Goal: Task Accomplishment & Management: Manage account settings

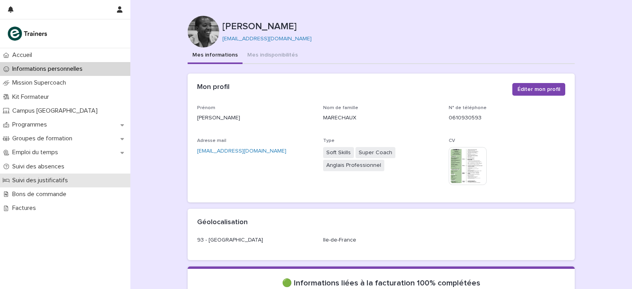
click at [54, 182] on p "Suivi des justificatifs" at bounding box center [41, 180] width 65 height 8
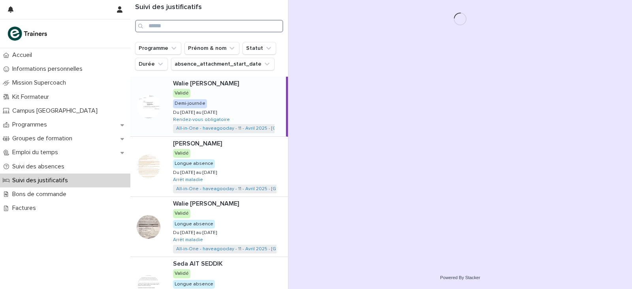
click at [181, 27] on input "Search" at bounding box center [209, 26] width 148 height 13
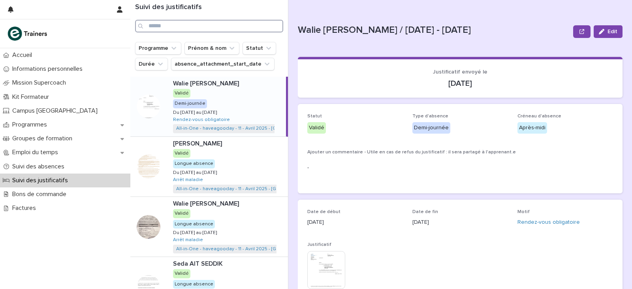
click at [196, 27] on input "Search" at bounding box center [209, 26] width 148 height 13
click at [172, 51] on icon "Programme" at bounding box center [174, 48] width 8 height 8
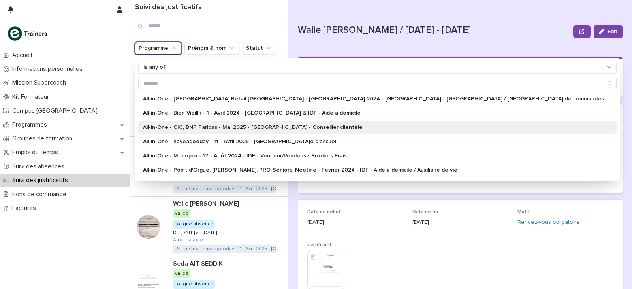
click at [201, 124] on div "All-in-One - CIC, BNP Paribas - Mai 2025 - [GEOGRAPHIC_DATA] - Conseiller clien…" at bounding box center [377, 127] width 478 height 13
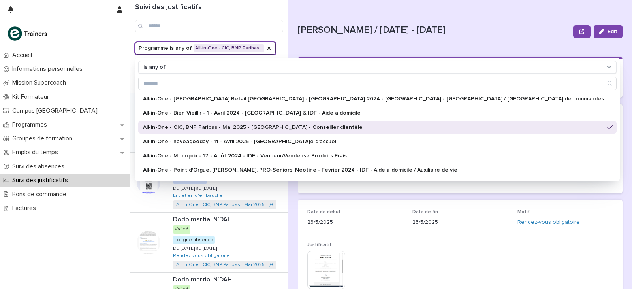
click at [242, 126] on p "All-in-One - CIC, BNP Paribas - Mai 2025 - [GEOGRAPHIC_DATA] - Conseiller clien…" at bounding box center [373, 127] width 461 height 6
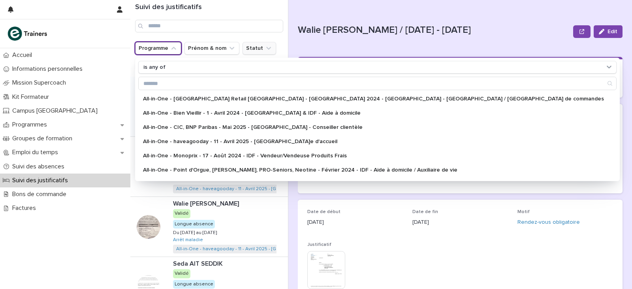
click at [265, 45] on icon "Statut" at bounding box center [269, 48] width 8 height 8
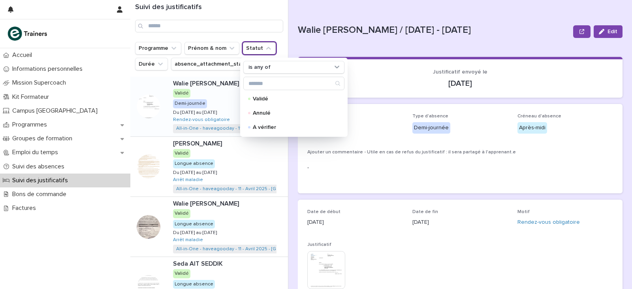
click at [279, 44] on ul "Programme Prénom & nom Statut is any of [PERSON_NAME] À vérifier Durée absence_…" at bounding box center [208, 56] width 151 height 32
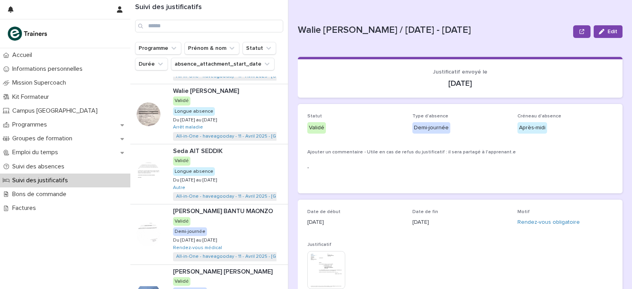
scroll to position [276, 0]
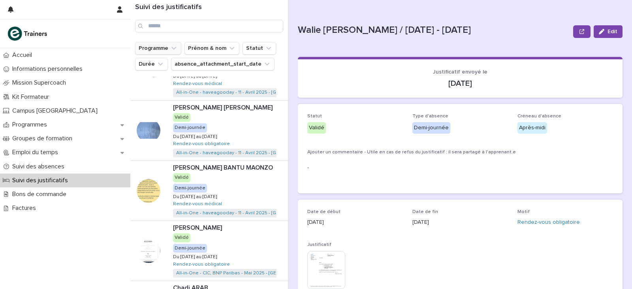
click at [167, 48] on button "Programme" at bounding box center [158, 48] width 46 height 13
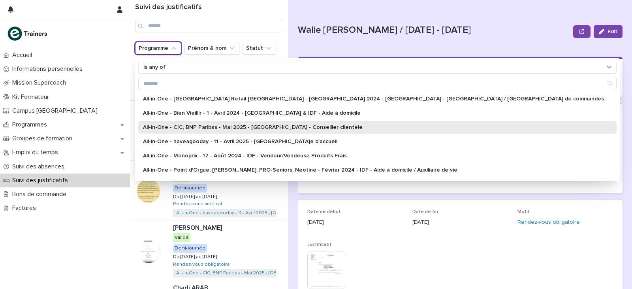
click at [193, 127] on p "All-in-One - CIC, BNP Paribas - Mai 2025 - [GEOGRAPHIC_DATA] - Conseiller clien…" at bounding box center [373, 127] width 461 height 6
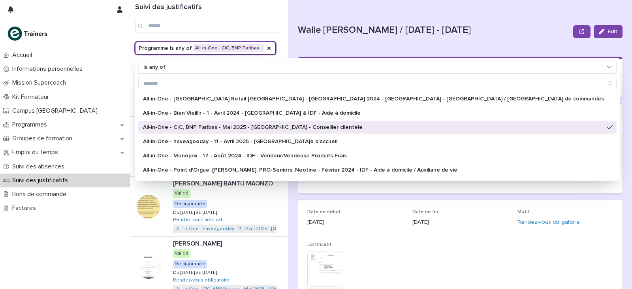
click at [277, 40] on div "Suivi des justificatifs" at bounding box center [209, 21] width 158 height 42
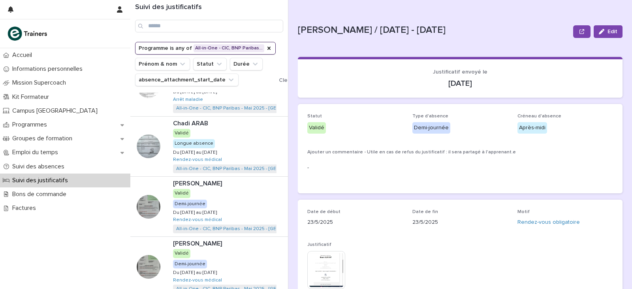
scroll to position [431, 0]
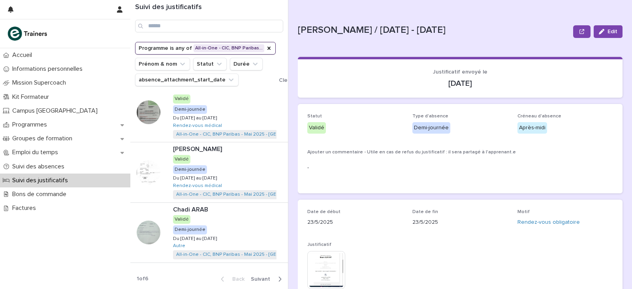
click at [257, 278] on span "Next" at bounding box center [263, 279] width 24 height 6
click at [263, 278] on span "Next" at bounding box center [263, 279] width 24 height 6
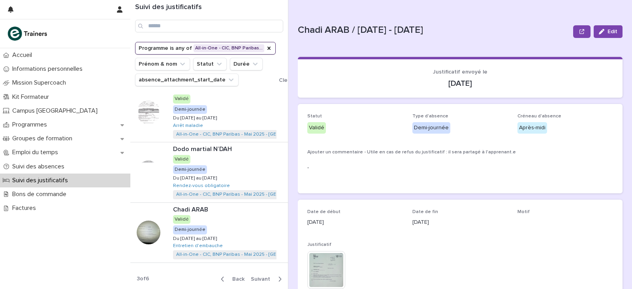
click at [263, 278] on span "Next" at bounding box center [263, 279] width 24 height 6
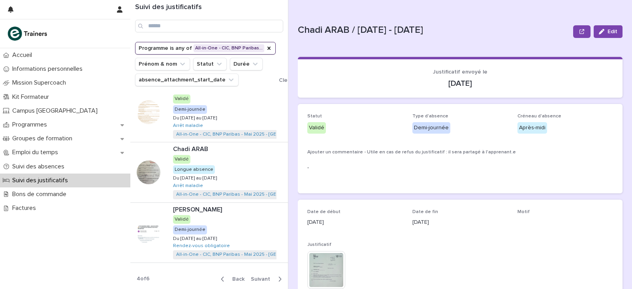
click at [257, 278] on span "Next" at bounding box center [263, 279] width 24 height 6
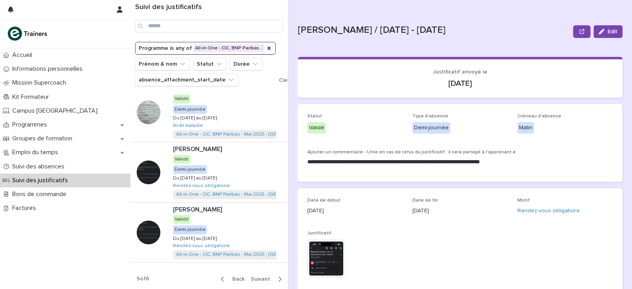
click at [263, 280] on span "Next" at bounding box center [263, 279] width 24 height 6
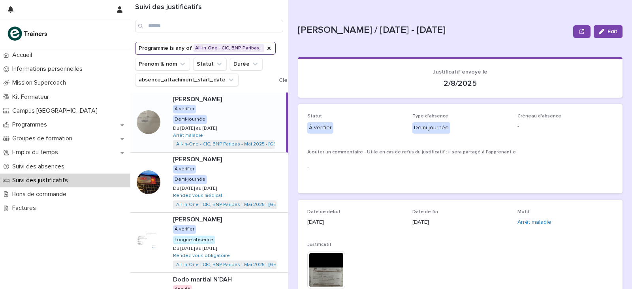
scroll to position [70, 0]
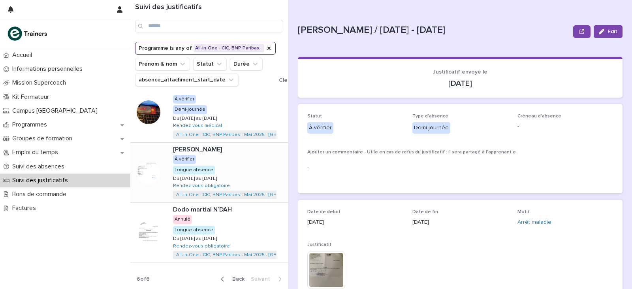
click at [213, 160] on div "[PERSON_NAME] [PERSON_NAME] À vérifier Longue absence Du [DATE] au [DATE] Du [D…" at bounding box center [227, 173] width 121 height 60
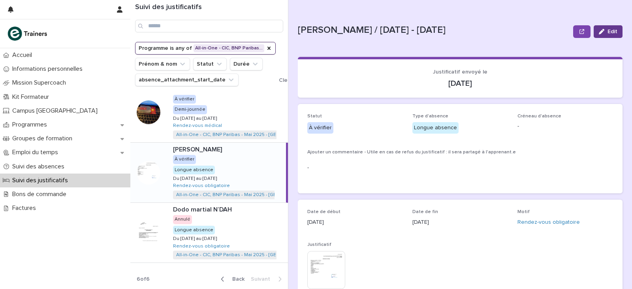
click at [599, 29] on icon "button" at bounding box center [602, 32] width 6 height 6
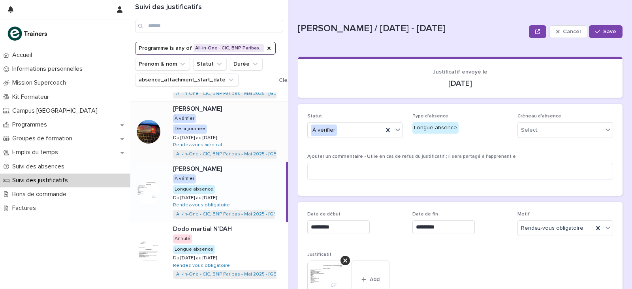
scroll to position [70, 0]
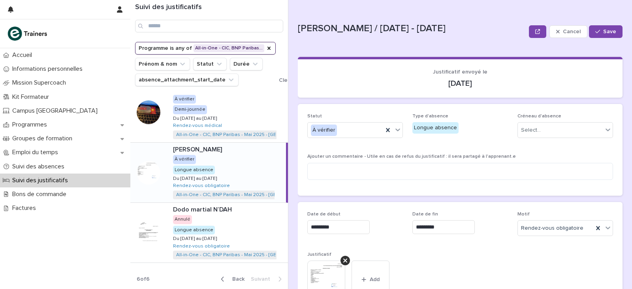
click at [232, 164] on div "[PERSON_NAME] [PERSON_NAME] À vérifier Longue absence Du [DATE] au [DATE] Du [D…" at bounding box center [226, 173] width 119 height 60
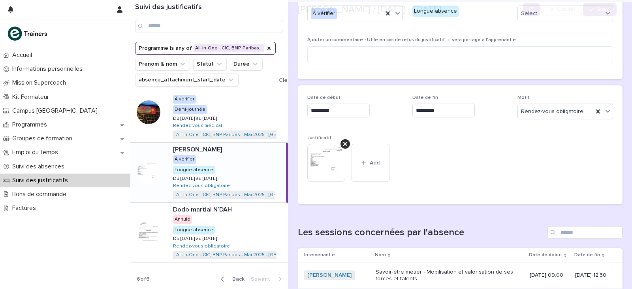
scroll to position [118, 0]
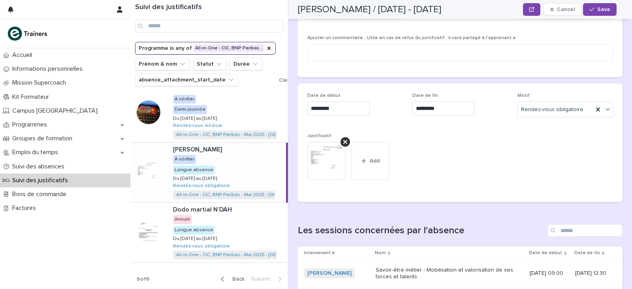
click at [327, 163] on img at bounding box center [326, 161] width 38 height 38
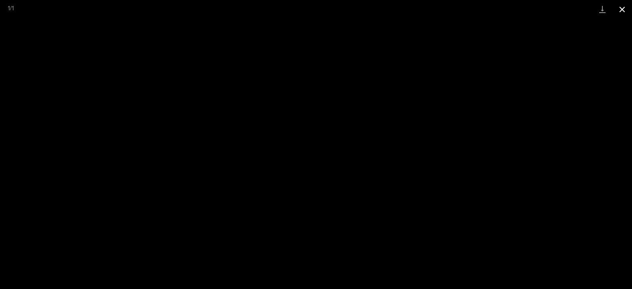
click at [621, 10] on button "Close gallery" at bounding box center [622, 9] width 20 height 19
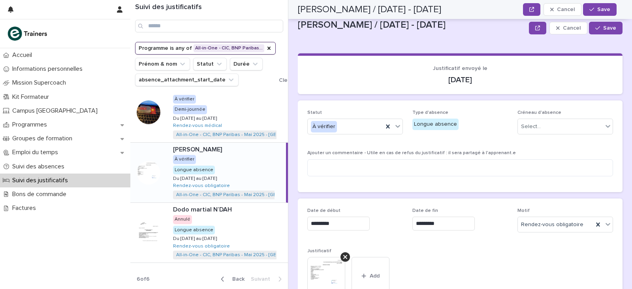
scroll to position [0, 0]
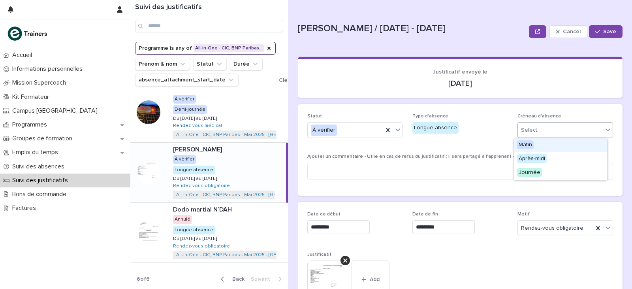
click at [581, 130] on div "Select..." at bounding box center [560, 130] width 85 height 13
click at [549, 172] on div "Journée" at bounding box center [560, 173] width 93 height 14
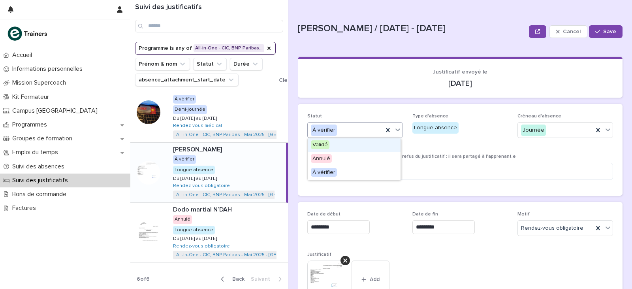
click at [395, 131] on icon at bounding box center [398, 130] width 8 height 8
click at [349, 143] on div "Validé" at bounding box center [354, 145] width 93 height 14
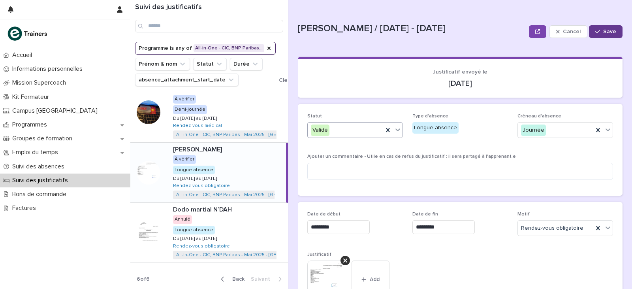
click at [607, 34] on span "Save" at bounding box center [609, 32] width 13 height 6
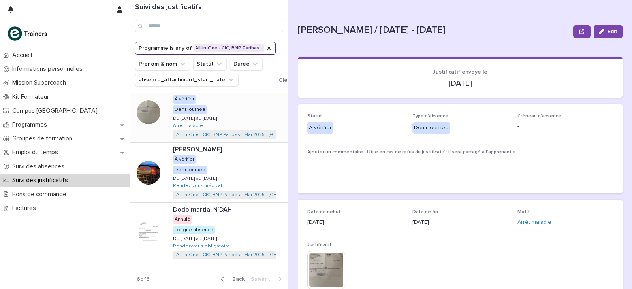
scroll to position [30, 0]
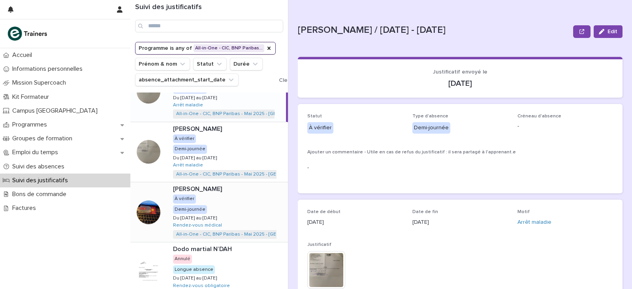
drag, startPoint x: 225, startPoint y: 192, endPoint x: 274, endPoint y: 214, distance: 53.6
click at [223, 192] on p "[PERSON_NAME]" at bounding box center [198, 188] width 51 height 9
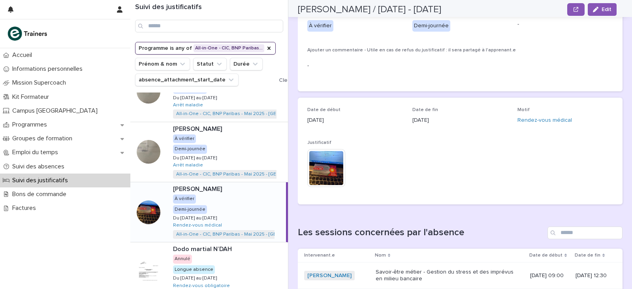
scroll to position [118, 0]
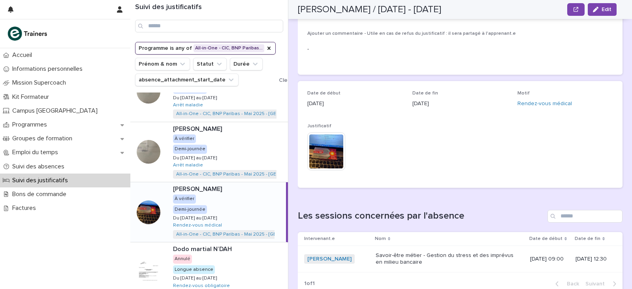
click at [323, 145] on img at bounding box center [326, 151] width 38 height 38
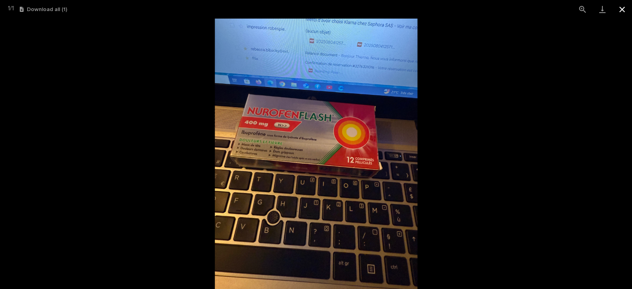
click at [624, 12] on button "Close gallery" at bounding box center [622, 9] width 20 height 19
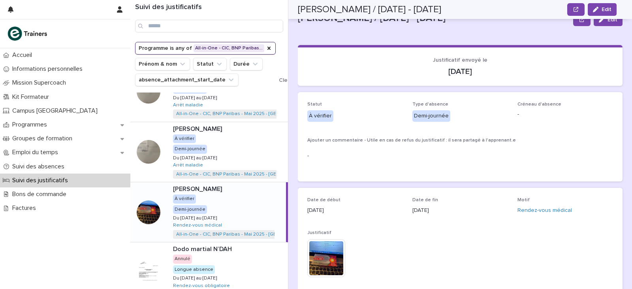
scroll to position [0, 0]
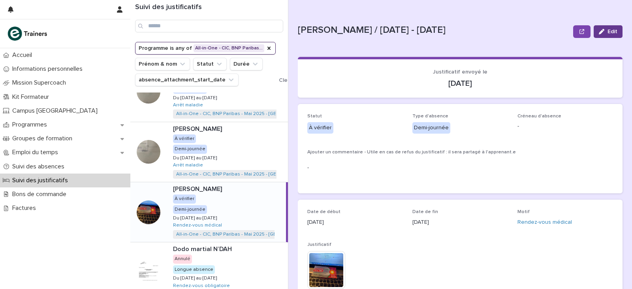
click at [607, 30] on span "Edit" at bounding box center [612, 32] width 10 height 6
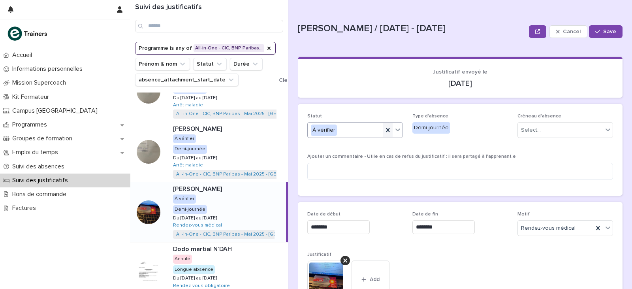
click at [384, 130] on icon at bounding box center [388, 130] width 8 height 8
click at [394, 132] on icon at bounding box center [398, 130] width 8 height 8
click at [353, 157] on div "Annulé" at bounding box center [354, 159] width 93 height 14
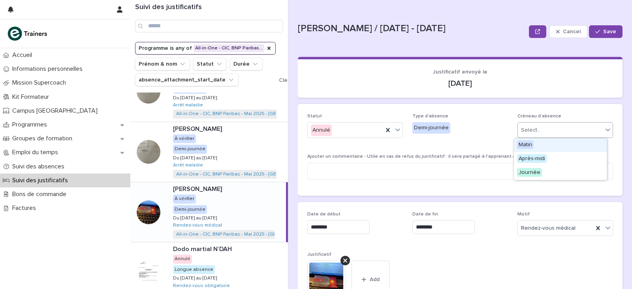
click at [538, 126] on div "Select..." at bounding box center [560, 130] width 85 height 13
click at [535, 128] on div "Select..." at bounding box center [531, 130] width 20 height 8
click at [537, 145] on div "Matin" at bounding box center [560, 145] width 93 height 14
click at [423, 166] on textarea at bounding box center [460, 171] width 306 height 17
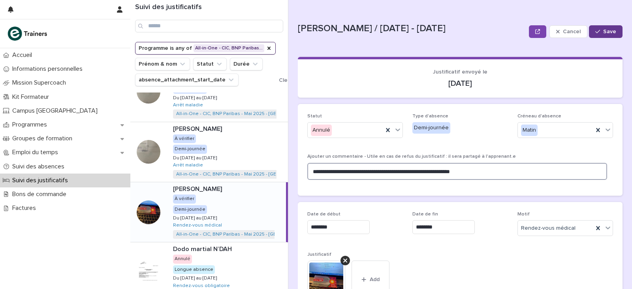
type textarea "**********"
click at [603, 30] on span "Save" at bounding box center [609, 32] width 13 height 6
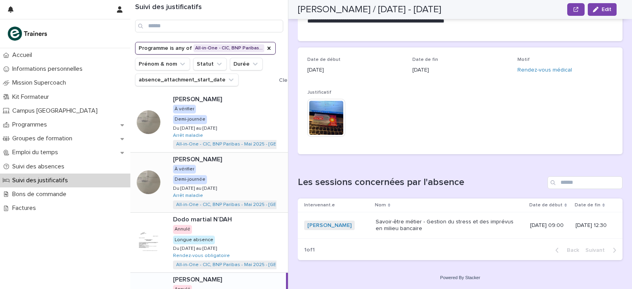
click at [244, 176] on div "[PERSON_NAME] [PERSON_NAME] À vérifier Demi-journée Du [DATE] au [DATE] Du [DAT…" at bounding box center [227, 182] width 121 height 60
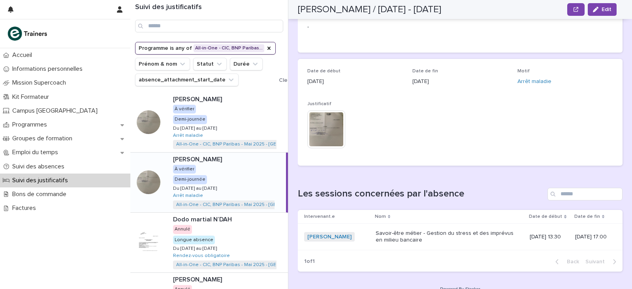
click at [325, 128] on img at bounding box center [326, 129] width 38 height 38
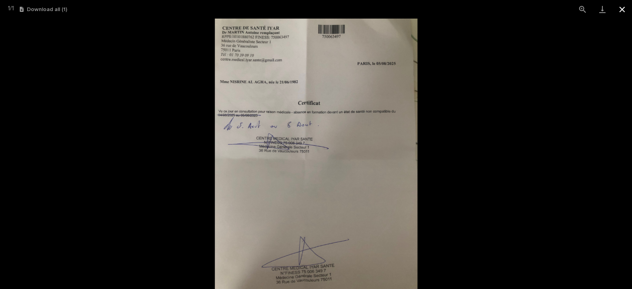
click at [619, 10] on button "Close gallery" at bounding box center [622, 9] width 20 height 19
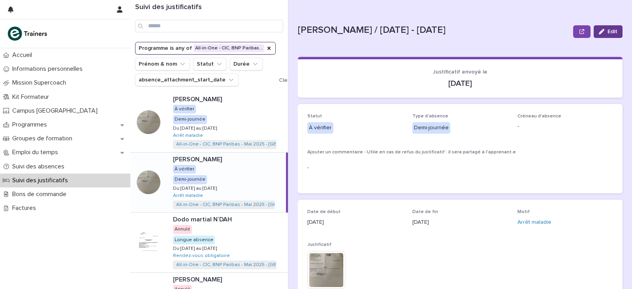
click at [599, 31] on icon "button" at bounding box center [602, 32] width 6 height 6
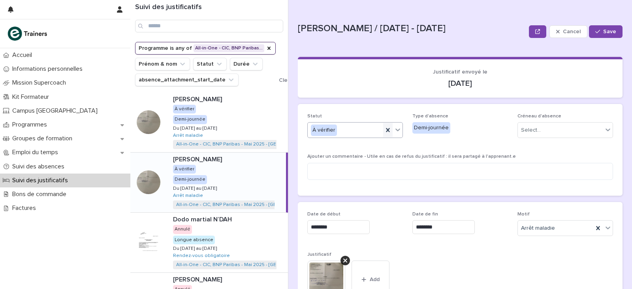
click at [387, 130] on icon at bounding box center [388, 130] width 8 height 8
click at [394, 130] on icon at bounding box center [398, 130] width 8 height 8
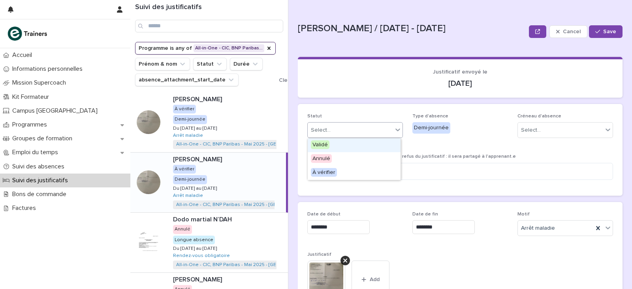
click at [368, 147] on div "Validé" at bounding box center [354, 145] width 93 height 14
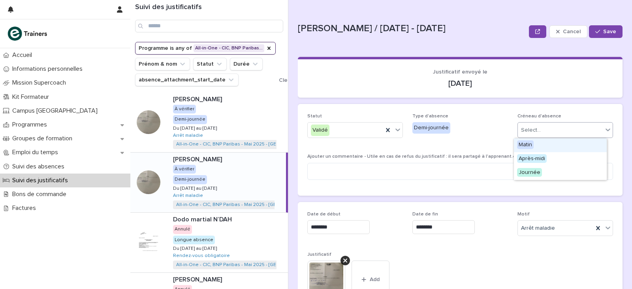
click at [564, 133] on div "Select..." at bounding box center [560, 130] width 85 height 13
click at [551, 173] on div "Journée" at bounding box center [560, 173] width 93 height 14
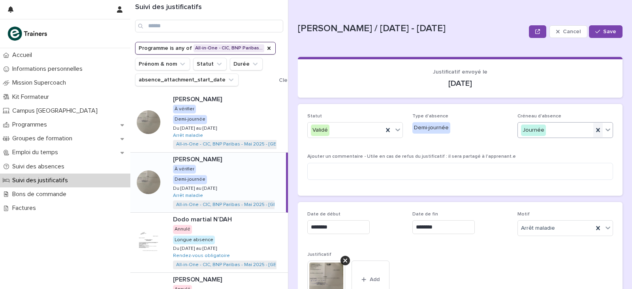
click at [594, 130] on icon at bounding box center [598, 130] width 8 height 8
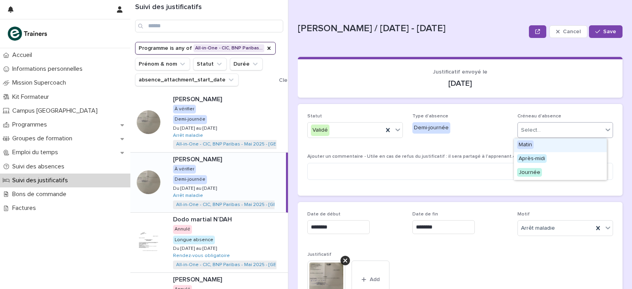
click at [605, 129] on icon at bounding box center [607, 129] width 5 height 3
click at [560, 160] on div "Après-midi" at bounding box center [560, 159] width 93 height 14
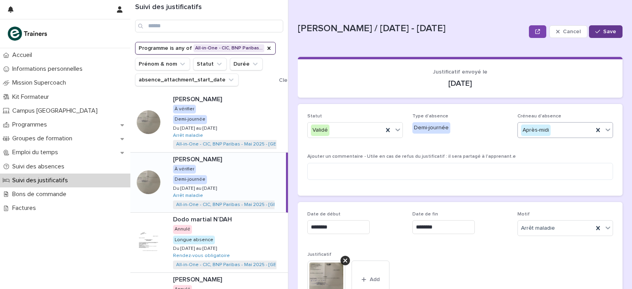
click at [603, 30] on span "Save" at bounding box center [609, 32] width 13 height 6
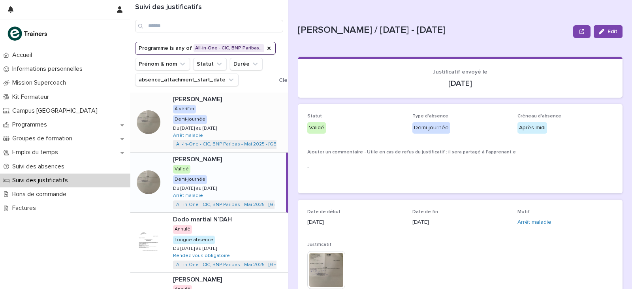
click at [240, 116] on div "[PERSON_NAME] [PERSON_NAME] À vérifier Demi-journée Du [DATE] au [DATE] Du [DAT…" at bounding box center [227, 122] width 121 height 60
click at [599, 30] on icon "button" at bounding box center [602, 32] width 6 height 6
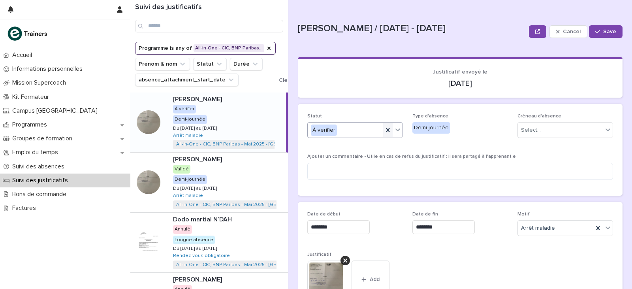
click at [384, 132] on icon at bounding box center [388, 130] width 8 height 8
click at [394, 131] on icon at bounding box center [398, 130] width 8 height 8
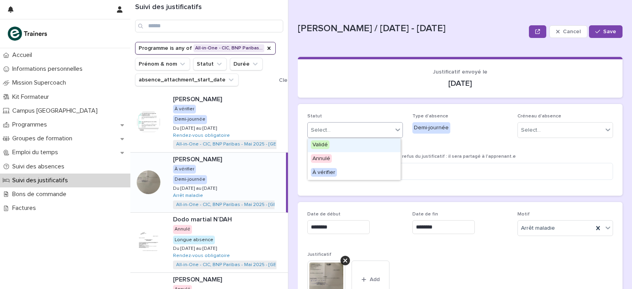
click at [340, 148] on div "Validé" at bounding box center [354, 145] width 93 height 14
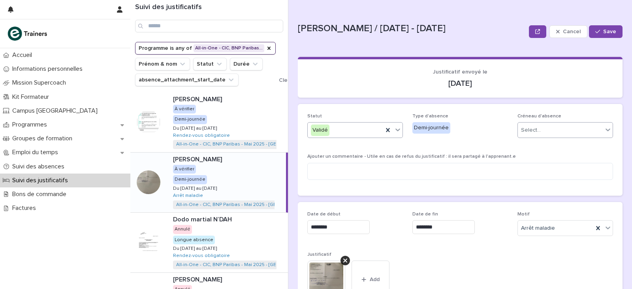
click at [530, 132] on div "Select..." at bounding box center [531, 130] width 20 height 8
click at [546, 162] on div "Après-midi" at bounding box center [560, 159] width 93 height 14
click at [596, 129] on icon at bounding box center [598, 130] width 4 height 4
click at [594, 129] on div "Select..." at bounding box center [560, 130] width 85 height 13
click at [564, 151] on div "Matin" at bounding box center [560, 145] width 93 height 14
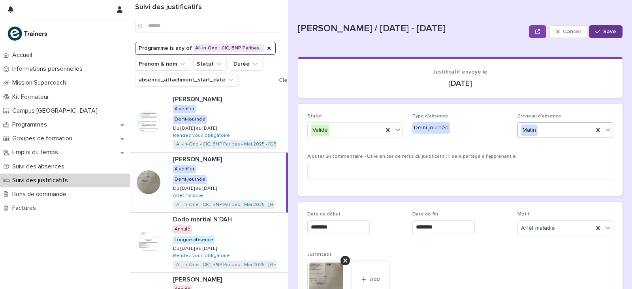
click at [608, 32] on span "Save" at bounding box center [609, 32] width 13 height 6
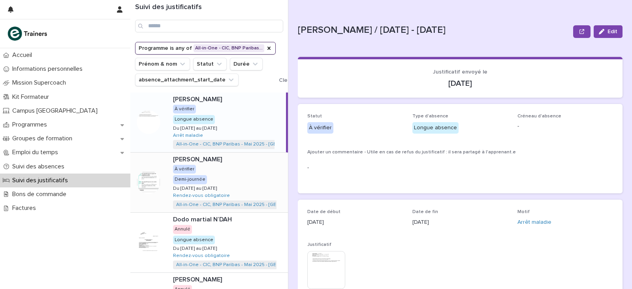
click at [233, 173] on div "[PERSON_NAME] [PERSON_NAME] À vérifier Demi-journée Du [DATE] au [DATE] Du [DAT…" at bounding box center [227, 182] width 121 height 60
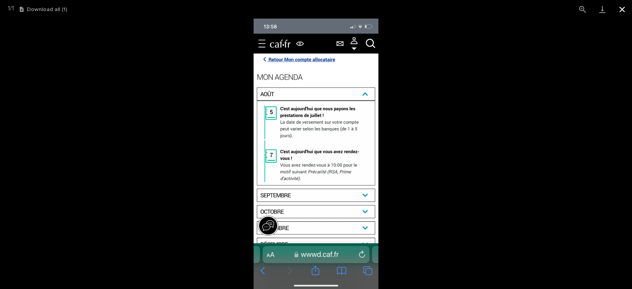
click at [622, 9] on button "Close gallery" at bounding box center [622, 9] width 20 height 19
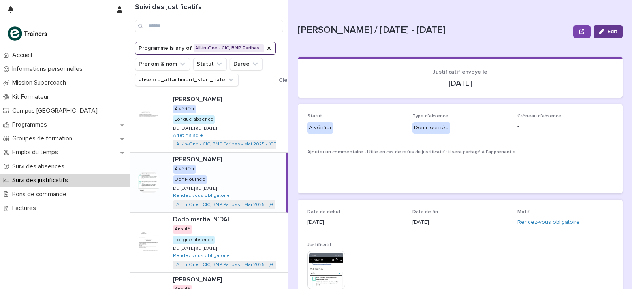
click at [607, 30] on span "Edit" at bounding box center [612, 32] width 10 height 6
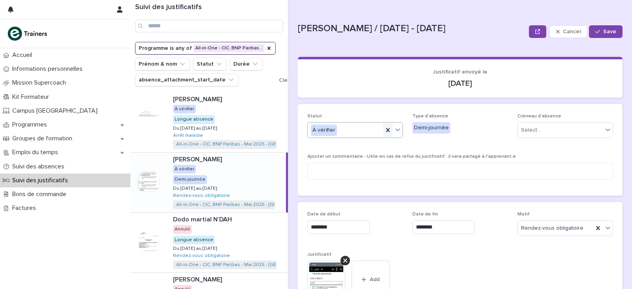
click at [384, 131] on icon at bounding box center [388, 130] width 8 height 8
click at [398, 133] on icon at bounding box center [398, 130] width 8 height 8
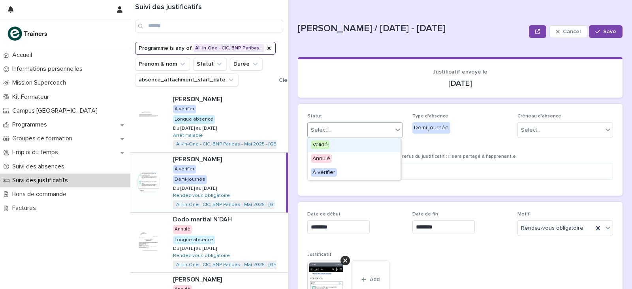
click at [368, 145] on div "Validé" at bounding box center [354, 145] width 93 height 14
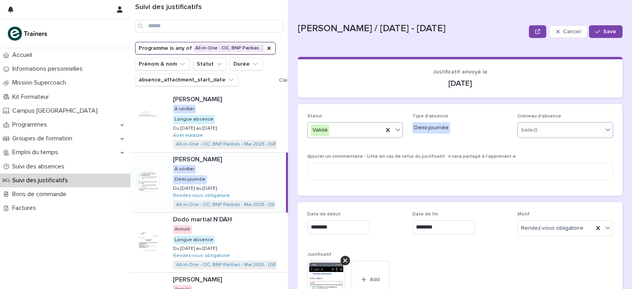
click at [575, 127] on div "Select..." at bounding box center [560, 130] width 85 height 13
click at [553, 146] on div "Matin" at bounding box center [560, 145] width 93 height 14
click at [603, 31] on span "Save" at bounding box center [609, 32] width 13 height 6
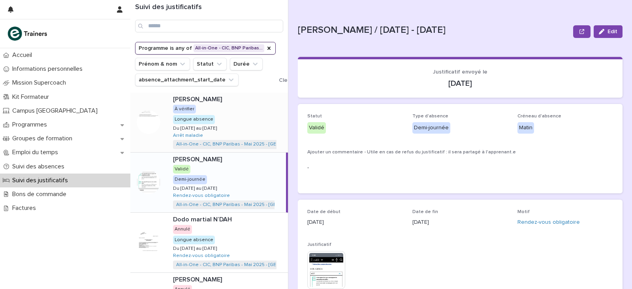
click at [247, 118] on div "[PERSON_NAME] [PERSON_NAME] À vérifier Longue absence Du [DATE] au [DATE] Du [D…" at bounding box center [227, 122] width 121 height 60
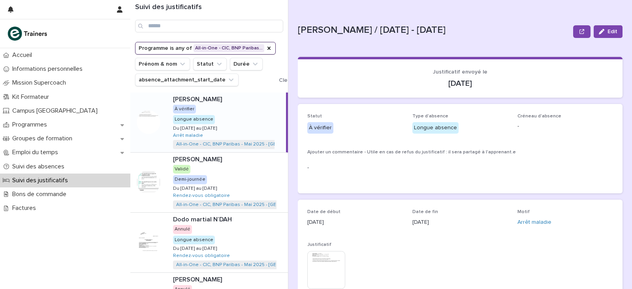
click at [331, 271] on img at bounding box center [326, 270] width 38 height 38
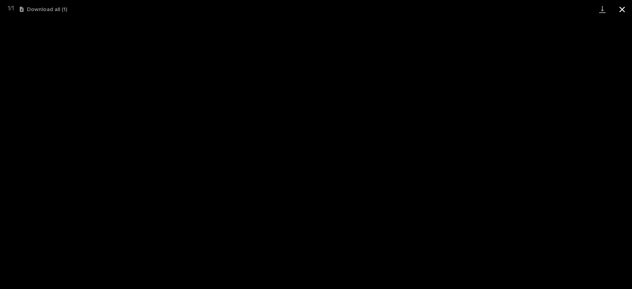
click at [622, 11] on button "Close gallery" at bounding box center [622, 9] width 20 height 19
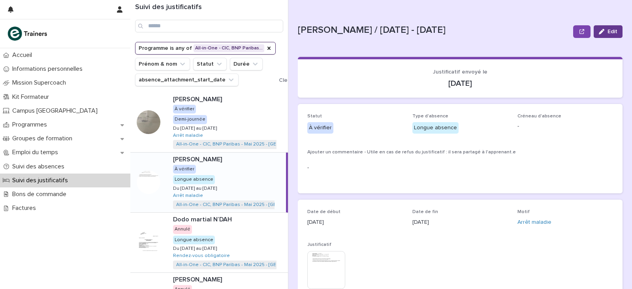
click at [599, 30] on icon "button" at bounding box center [602, 32] width 6 height 6
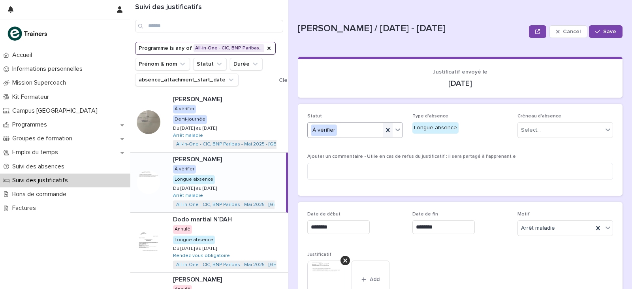
click at [384, 132] on icon at bounding box center [388, 130] width 8 height 8
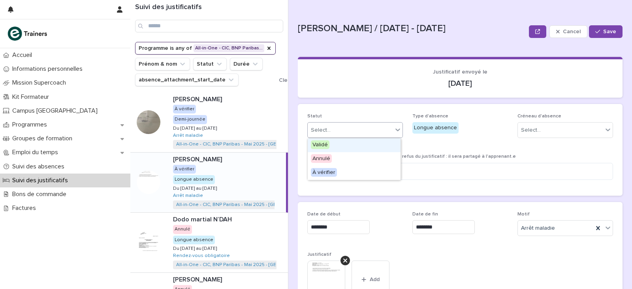
click at [393, 131] on div at bounding box center [397, 129] width 9 height 14
click at [379, 143] on div "Validé" at bounding box center [354, 145] width 93 height 14
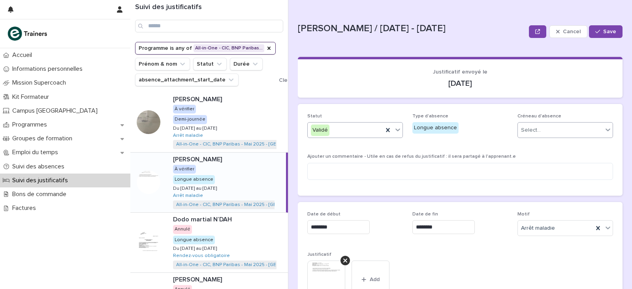
click at [532, 129] on div "Select..." at bounding box center [531, 130] width 20 height 8
click at [531, 174] on span "Journée" at bounding box center [529, 172] width 25 height 9
click at [603, 32] on span "Save" at bounding box center [609, 32] width 13 height 6
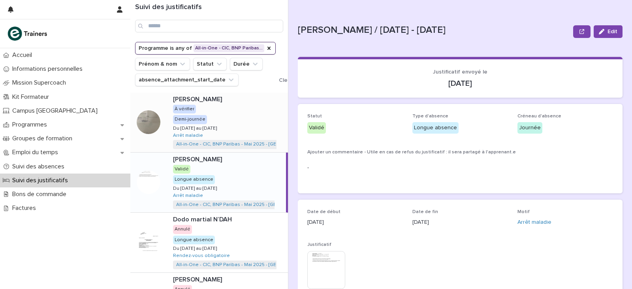
click at [226, 113] on div "[PERSON_NAME] [PERSON_NAME] À vérifier Demi-journée Du [DATE] au [DATE] Du [DAT…" at bounding box center [227, 122] width 121 height 60
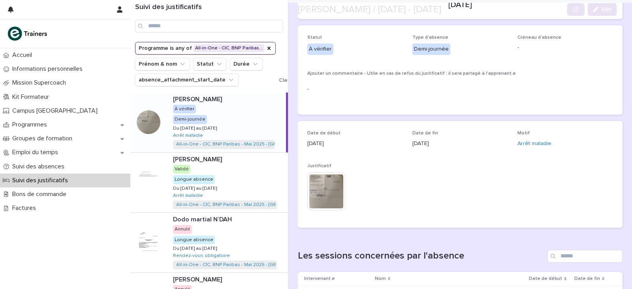
scroll to position [79, 0]
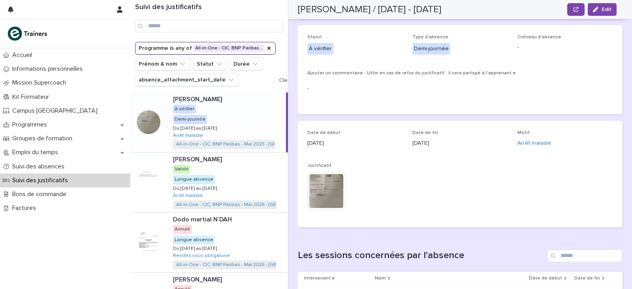
click at [327, 188] on img at bounding box center [326, 191] width 38 height 38
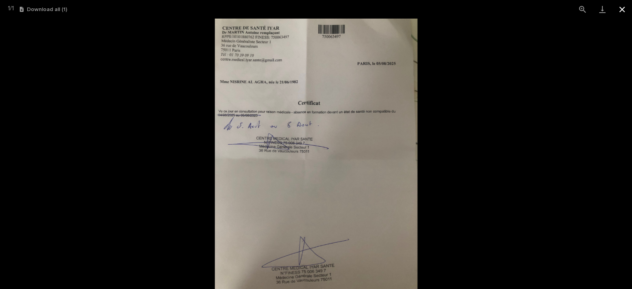
click at [623, 10] on button "Close gallery" at bounding box center [622, 9] width 20 height 19
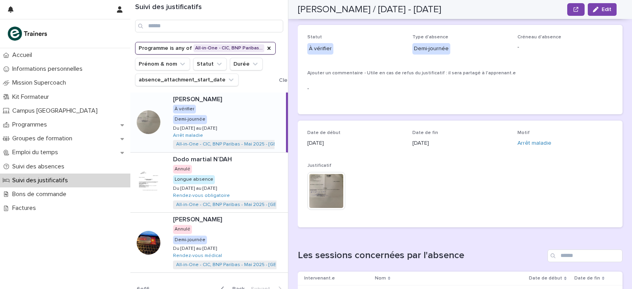
scroll to position [0, 0]
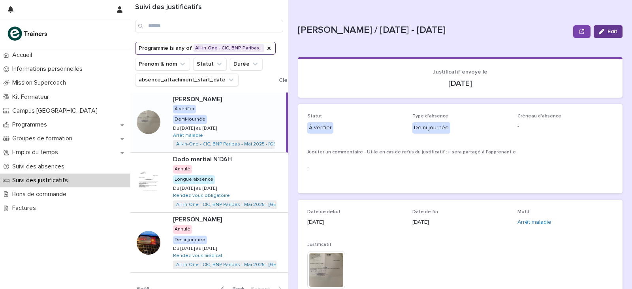
click at [599, 29] on icon "button" at bounding box center [602, 32] width 6 height 6
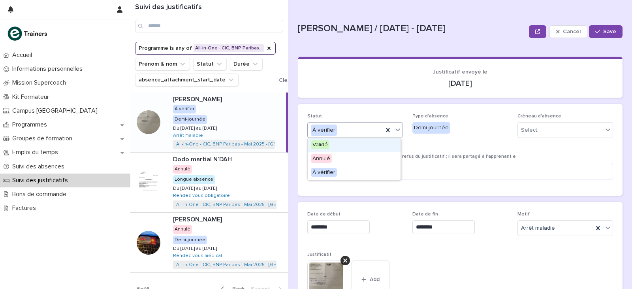
click at [376, 129] on div "À vérifier" at bounding box center [345, 130] width 75 height 13
click at [369, 148] on div "Validé" at bounding box center [354, 145] width 93 height 14
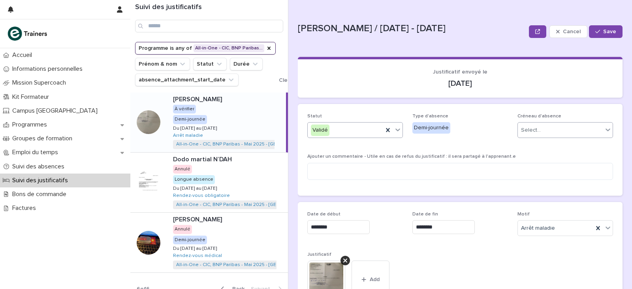
click at [548, 128] on div "Select..." at bounding box center [560, 130] width 85 height 13
click at [542, 159] on span "Après-midi" at bounding box center [532, 158] width 30 height 9
click at [596, 35] on button "Save" at bounding box center [606, 31] width 34 height 13
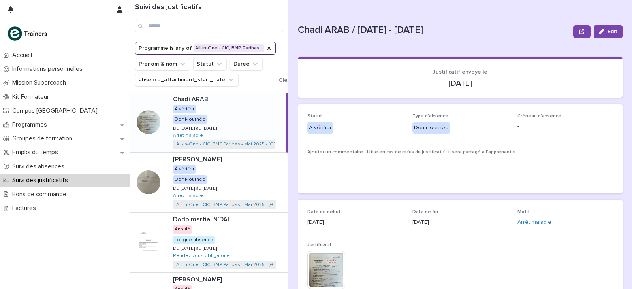
click at [334, 266] on img at bounding box center [326, 270] width 38 height 38
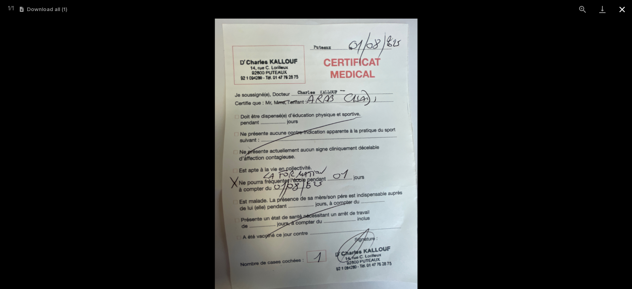
click at [621, 8] on button "Close gallery" at bounding box center [622, 9] width 20 height 19
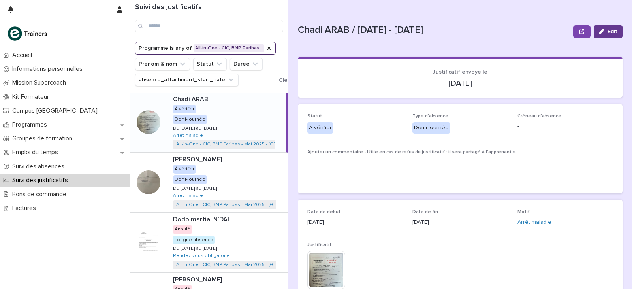
click at [599, 30] on icon "button" at bounding box center [602, 32] width 6 height 6
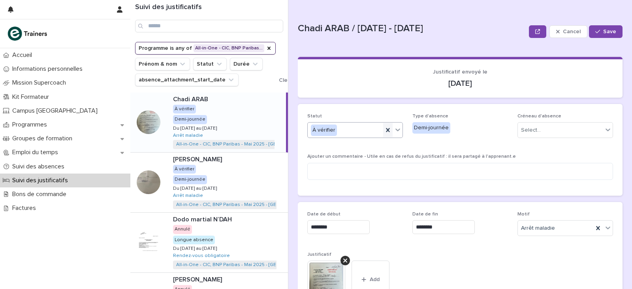
click at [390, 129] on div at bounding box center [387, 130] width 9 height 14
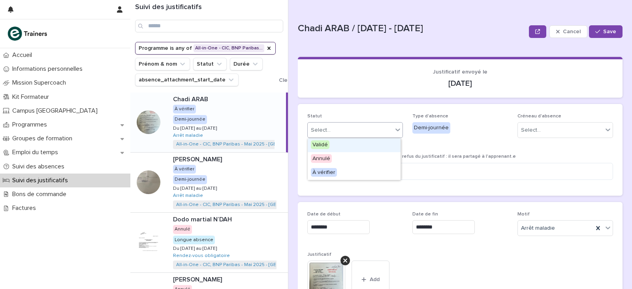
click at [393, 130] on div at bounding box center [397, 129] width 9 height 14
click at [362, 147] on div "Validé" at bounding box center [354, 145] width 93 height 14
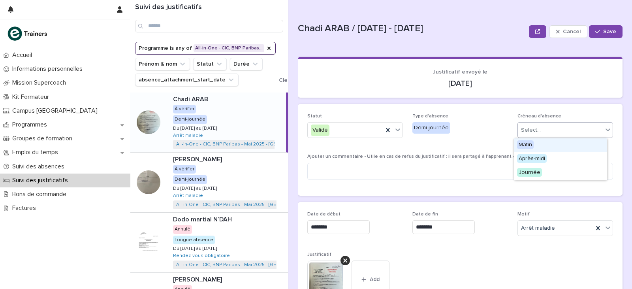
click at [545, 131] on div "Select..." at bounding box center [560, 130] width 85 height 13
click at [545, 146] on div "Matin" at bounding box center [560, 145] width 93 height 14
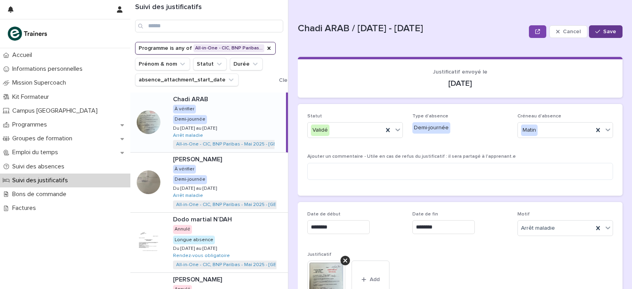
click at [603, 33] on span "Save" at bounding box center [609, 32] width 13 height 6
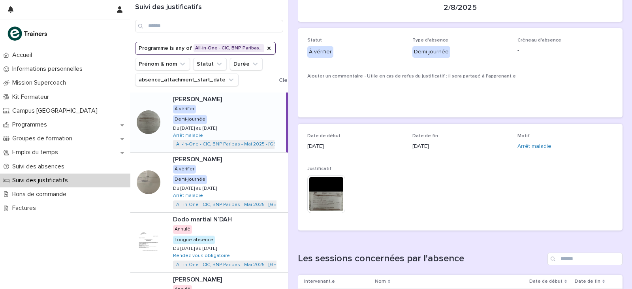
scroll to position [79, 0]
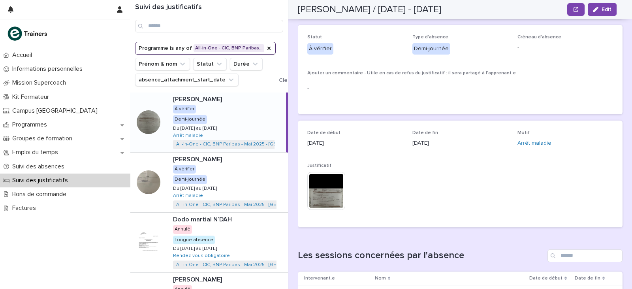
click at [325, 194] on img at bounding box center [326, 191] width 38 height 38
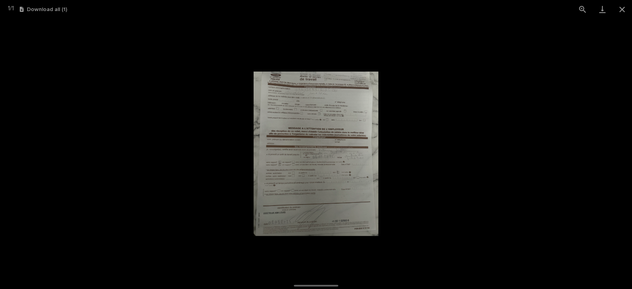
click at [332, 161] on img at bounding box center [315, 154] width 125 height 270
click at [336, 141] on img at bounding box center [315, 154] width 125 height 270
click at [325, 167] on img at bounding box center [315, 154] width 125 height 270
click at [354, 181] on img at bounding box center [315, 154] width 125 height 270
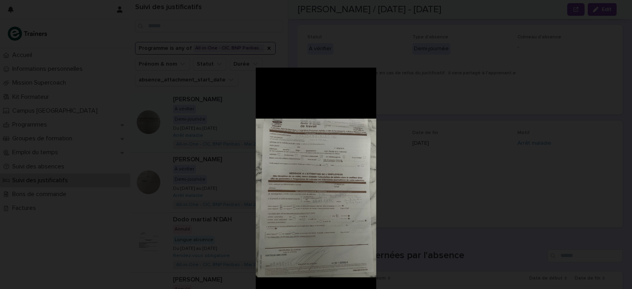
drag, startPoint x: 347, startPoint y: 171, endPoint x: 370, endPoint y: 174, distance: 22.7
click at [370, 174] on img at bounding box center [316, 198] width 120 height 261
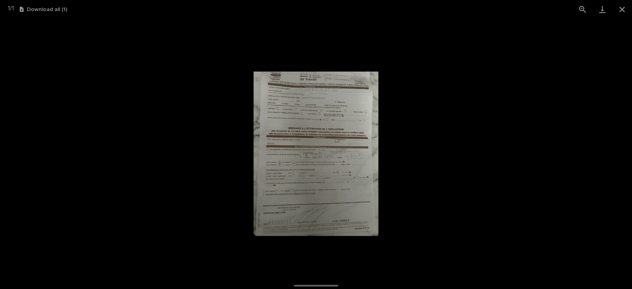
click at [356, 199] on img at bounding box center [315, 154] width 125 height 270
click at [623, 10] on button "Close gallery" at bounding box center [622, 9] width 20 height 19
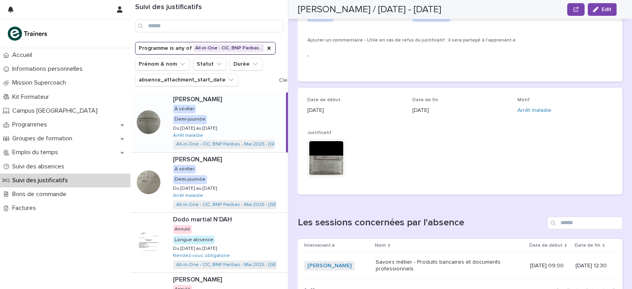
scroll to position [34, 0]
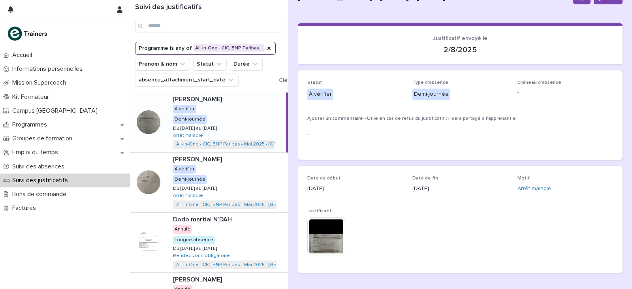
click at [326, 223] on img at bounding box center [326, 236] width 38 height 38
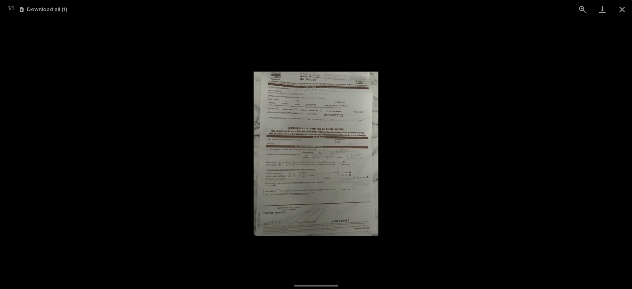
click at [331, 160] on img at bounding box center [315, 154] width 125 height 270
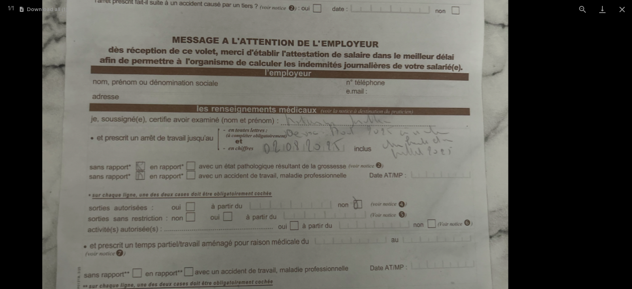
click at [331, 160] on img at bounding box center [275, 136] width 465 height 1008
click at [622, 9] on button "Close gallery" at bounding box center [622, 9] width 20 height 19
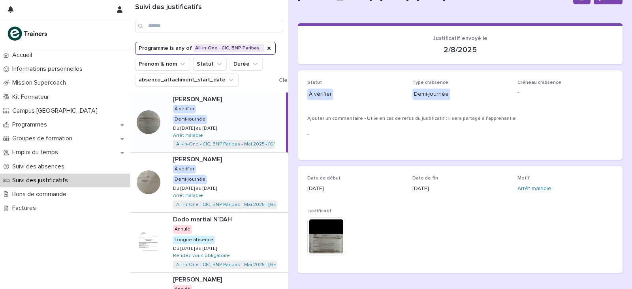
scroll to position [0, 0]
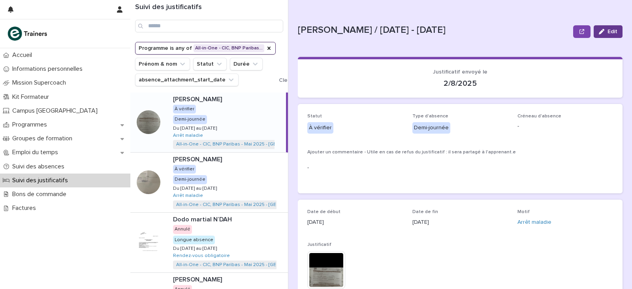
click at [599, 29] on icon "button" at bounding box center [602, 32] width 6 height 6
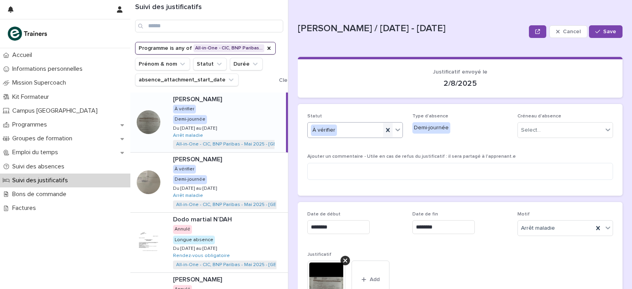
click at [386, 131] on icon at bounding box center [388, 130] width 4 height 4
click at [399, 132] on icon at bounding box center [398, 130] width 8 height 8
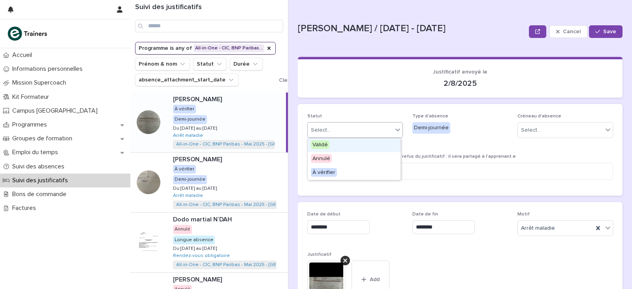
click at [361, 144] on div "Validé" at bounding box center [354, 145] width 93 height 14
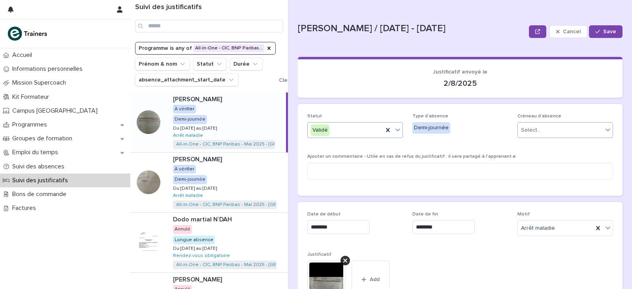
click at [567, 132] on div "Select..." at bounding box center [560, 130] width 85 height 13
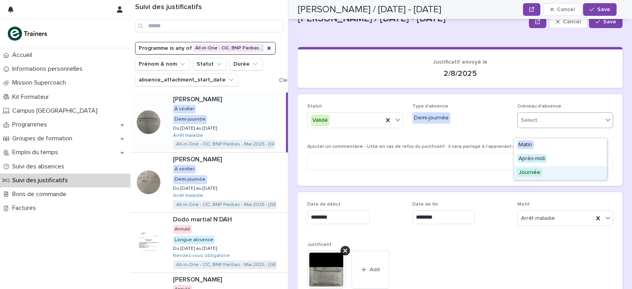
scroll to position [8, 0]
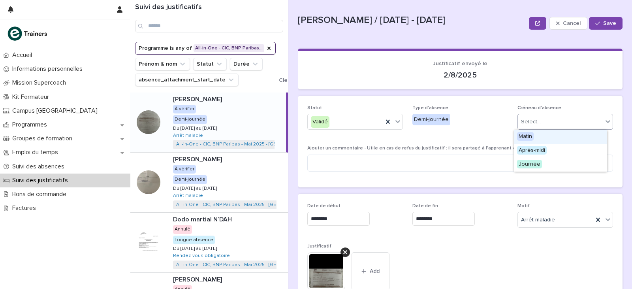
click at [560, 139] on div "Matin" at bounding box center [560, 137] width 93 height 14
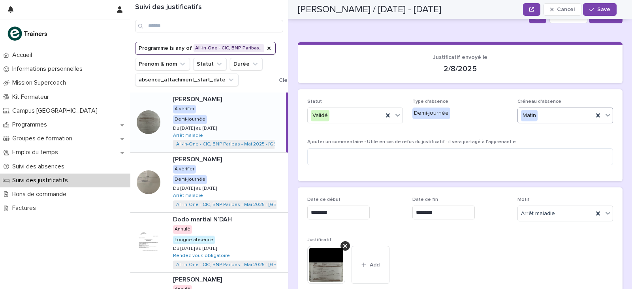
scroll to position [0, 0]
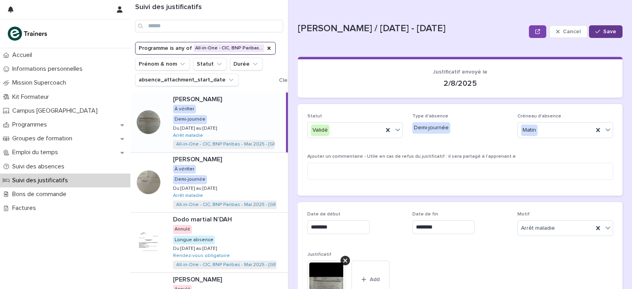
click at [603, 30] on span "Save" at bounding box center [609, 32] width 13 height 6
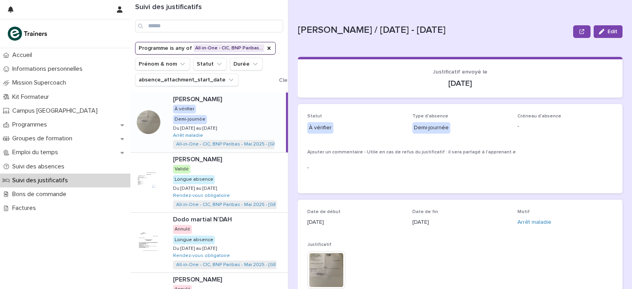
click at [323, 268] on img at bounding box center [326, 270] width 38 height 38
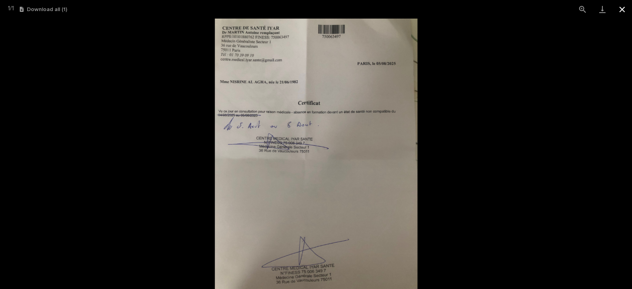
click at [621, 10] on button "Close gallery" at bounding box center [622, 9] width 20 height 19
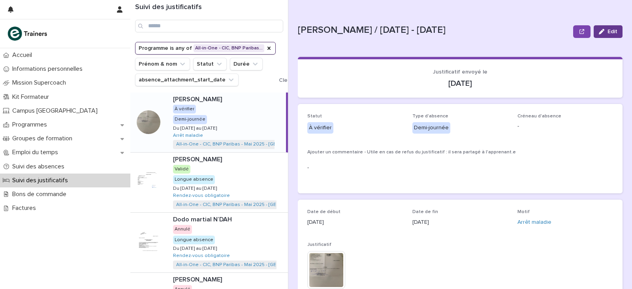
click at [601, 28] on button "Edit" at bounding box center [607, 31] width 29 height 13
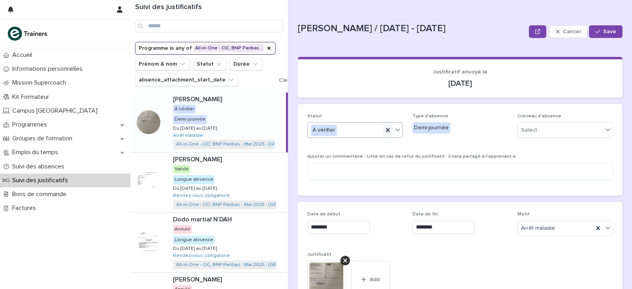
click at [388, 134] on icon at bounding box center [388, 130] width 8 height 8
click at [394, 131] on icon at bounding box center [398, 130] width 8 height 8
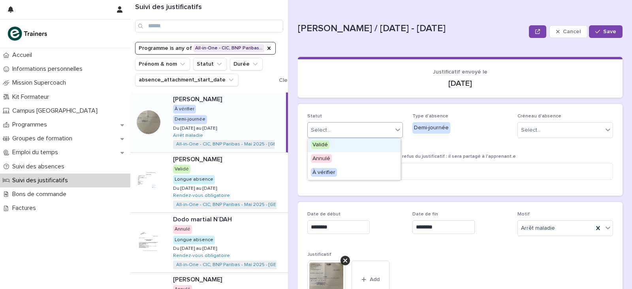
click at [377, 146] on div "Validé" at bounding box center [354, 145] width 93 height 14
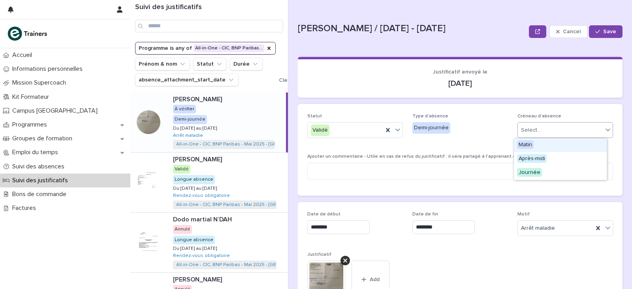
click at [549, 124] on div "Select..." at bounding box center [560, 130] width 85 height 13
click at [546, 147] on div "Matin" at bounding box center [560, 145] width 93 height 14
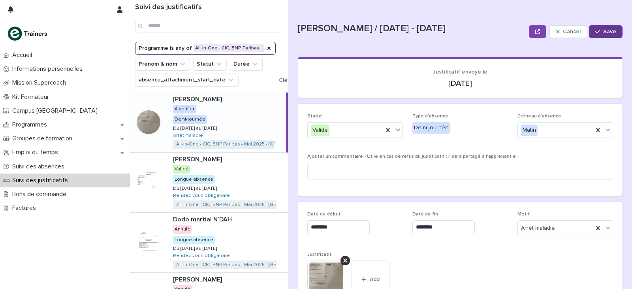
click at [605, 30] on span "Save" at bounding box center [609, 32] width 13 height 6
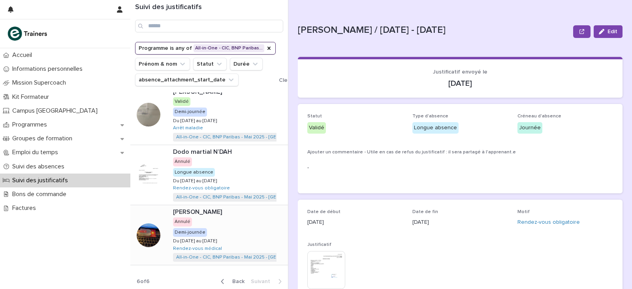
scroll to position [70, 0]
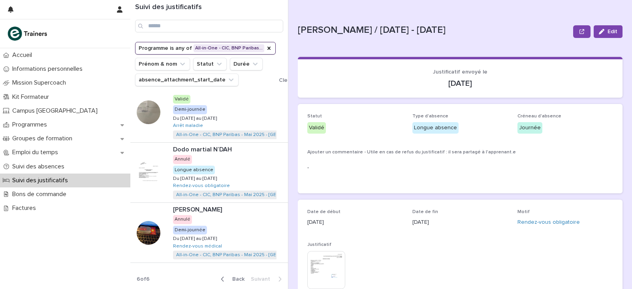
click at [231, 276] on span "Back" at bounding box center [235, 279] width 17 height 6
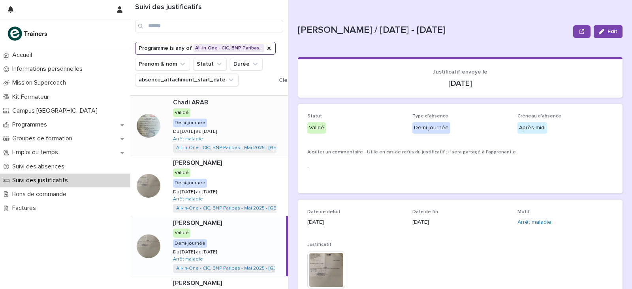
scroll to position [431, 0]
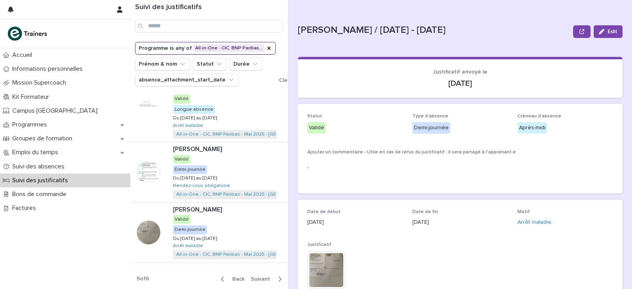
click at [234, 276] on span "Back" at bounding box center [235, 279] width 17 height 6
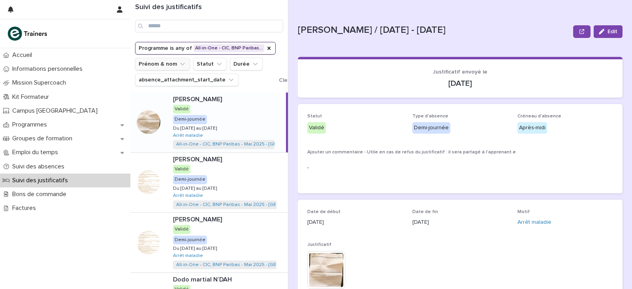
click at [180, 64] on icon "Prénom & nom" at bounding box center [182, 63] width 5 height 3
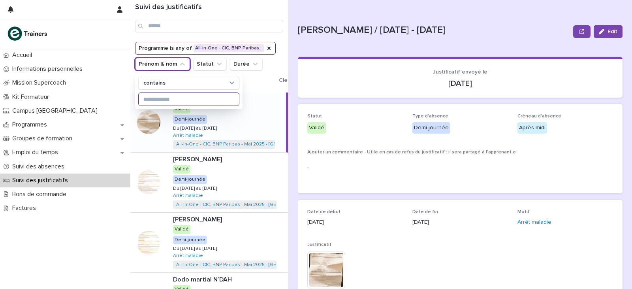
click at [171, 101] on input at bounding box center [189, 99] width 100 height 13
type input "********"
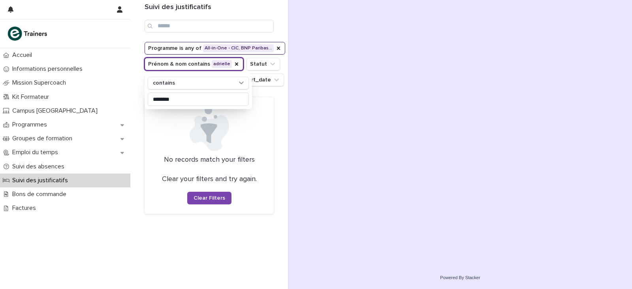
click at [214, 238] on div "Suivi des justificatifs Programme is any of All-in-One - CIC, BNP Paribas… Prén…" at bounding box center [209, 144] width 158 height 289
